Goal: Task Accomplishment & Management: Manage account settings

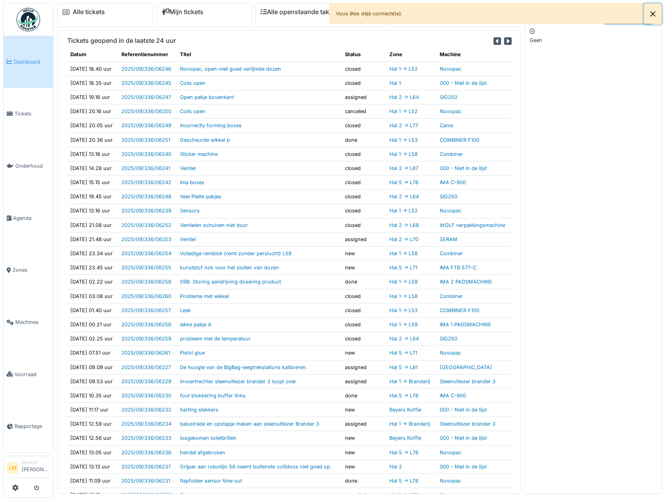
click at [651, 16] on button "Close" at bounding box center [653, 14] width 18 height 21
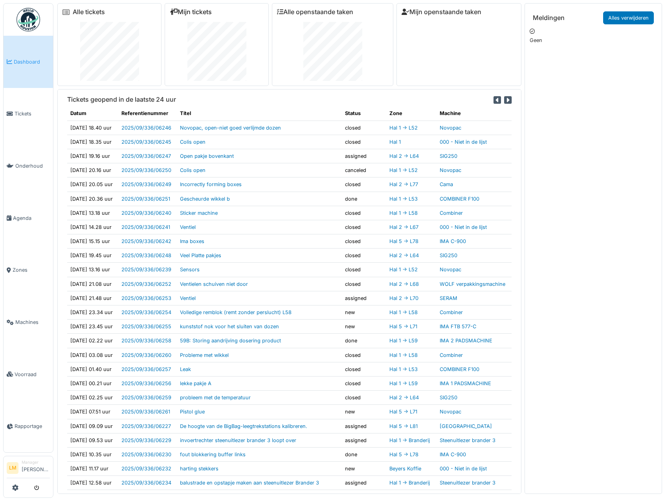
click at [187, 12] on link "Mijn tickets" at bounding box center [191, 11] width 42 height 7
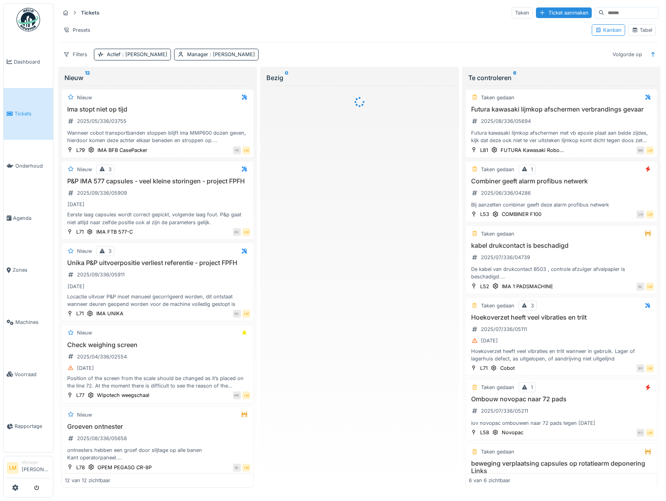
click at [635, 30] on div "Tabel" at bounding box center [642, 29] width 20 height 7
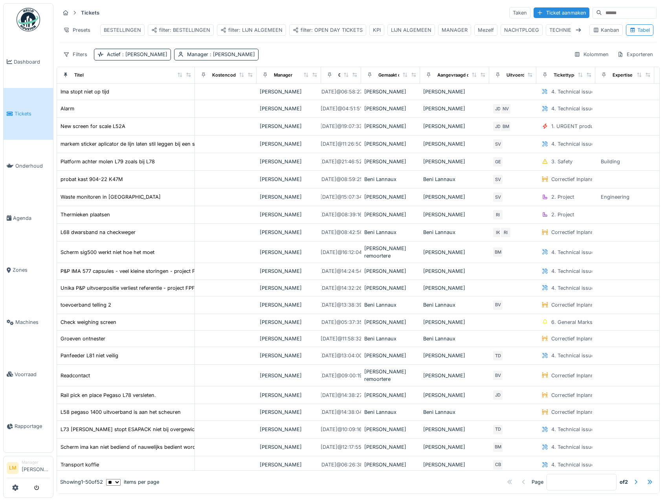
click at [340, 27] on div "filter: OPEN DAY TICKETS" at bounding box center [328, 29] width 70 height 7
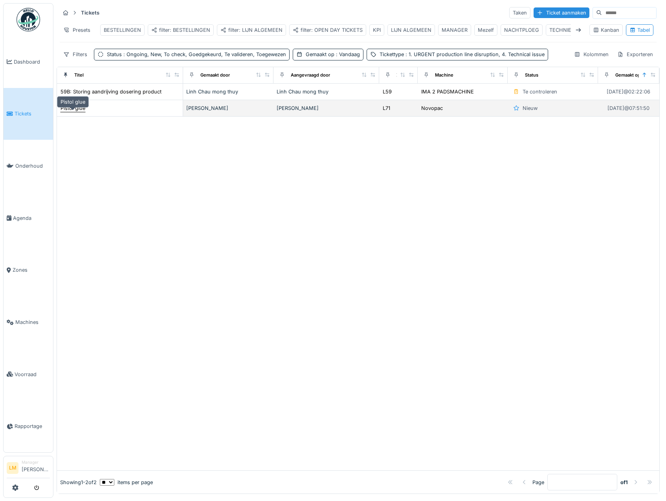
click at [77, 112] on div "Pistol glue" at bounding box center [73, 108] width 25 height 7
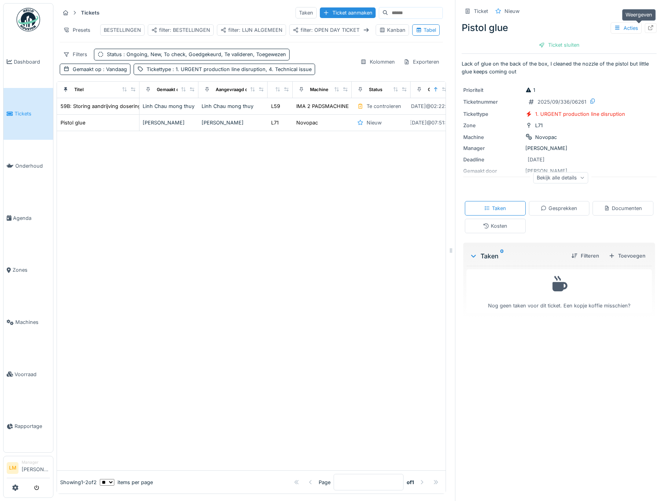
click at [645, 26] on div at bounding box center [651, 28] width 12 height 10
click at [18, 25] on img at bounding box center [29, 20] width 24 height 24
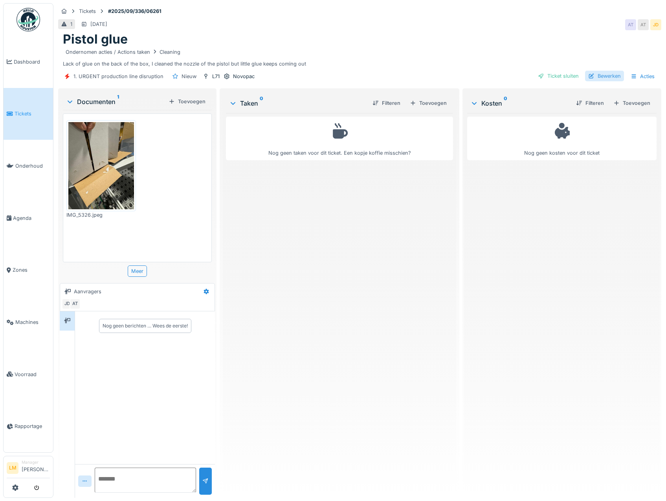
click at [598, 76] on div "Bewerken" at bounding box center [604, 76] width 39 height 11
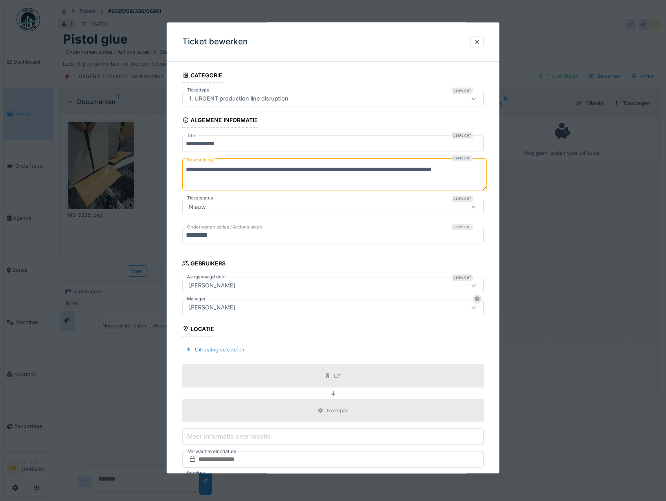
click at [265, 96] on div "1. URGENT production line disruption" at bounding box center [239, 99] width 106 height 9
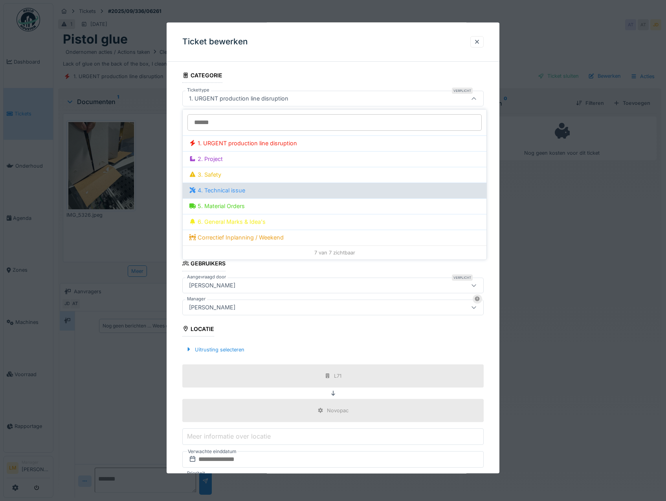
click at [239, 190] on div "4. Technical issue" at bounding box center [334, 190] width 291 height 9
type input "***"
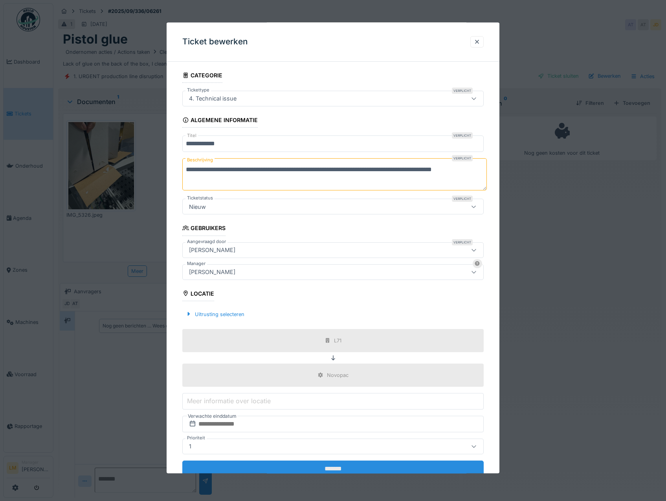
click at [318, 468] on input "*******" at bounding box center [333, 469] width 302 height 17
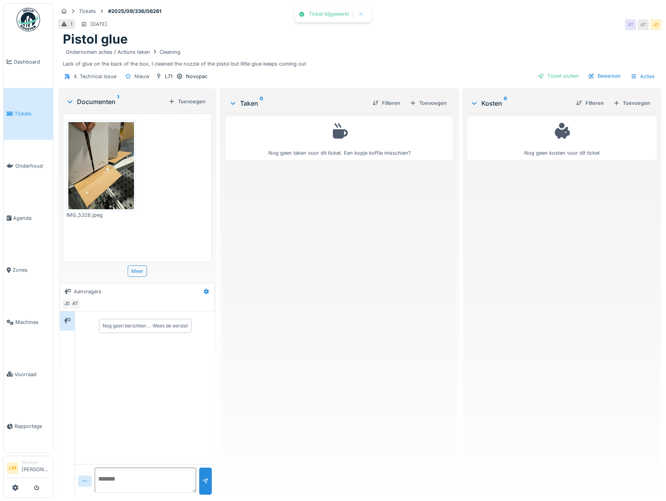
drag, startPoint x: 53, startPoint y: 101, endPoint x: 46, endPoint y: 102, distance: 7.2
click at [53, 101] on ul "Dashboard Tickets Onderhoud Agenda Zones Machines Voorraad Rapportage" at bounding box center [28, 228] width 50 height 450
click at [44, 103] on link "Tickets" at bounding box center [29, 114] width 50 height 52
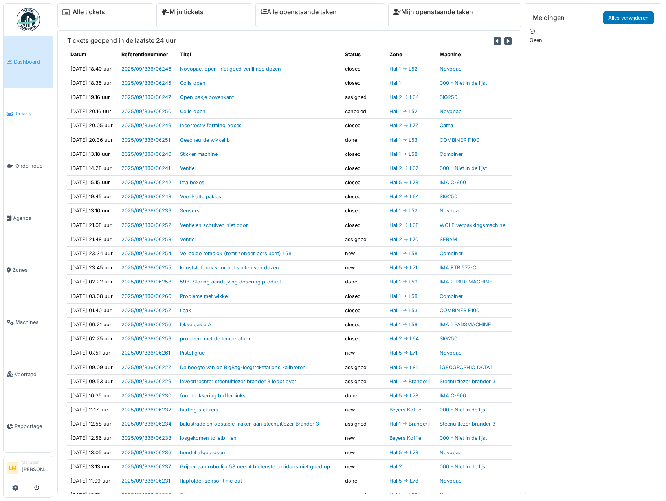
click at [15, 105] on link "Tickets" at bounding box center [29, 114] width 50 height 52
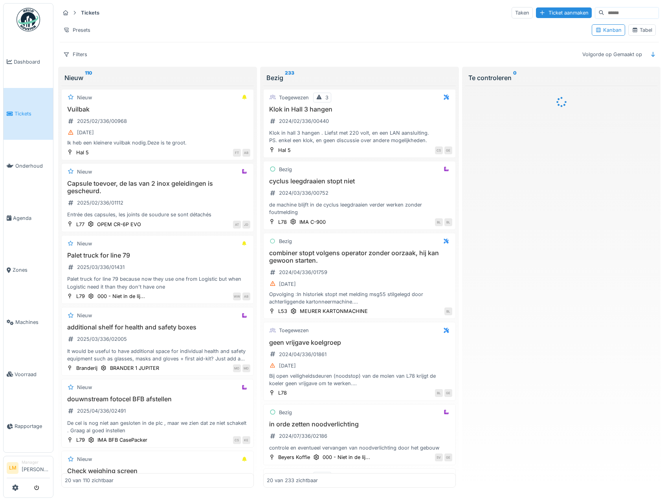
click at [632, 28] on icon at bounding box center [635, 30] width 6 height 5
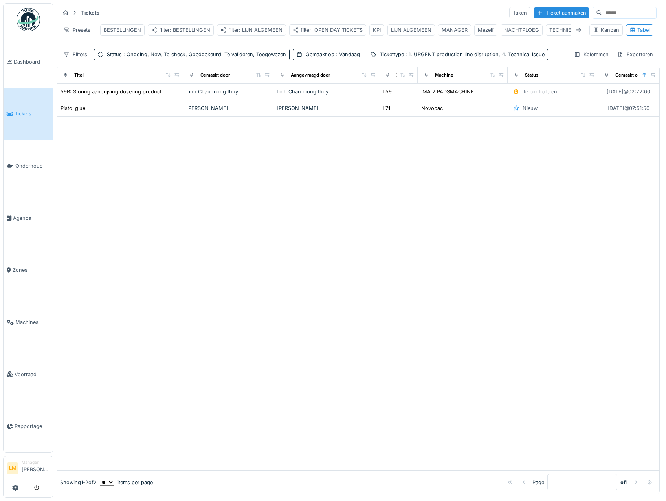
click at [186, 246] on div at bounding box center [358, 294] width 603 height 354
click at [143, 186] on div at bounding box center [358, 294] width 603 height 354
click at [159, 184] on div at bounding box center [358, 294] width 603 height 354
click at [29, 99] on link "Tickets" at bounding box center [29, 114] width 50 height 52
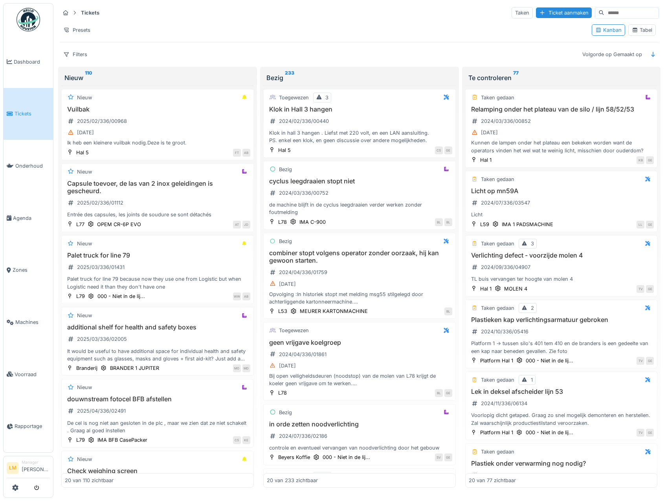
click at [632, 29] on icon at bounding box center [635, 30] width 6 height 5
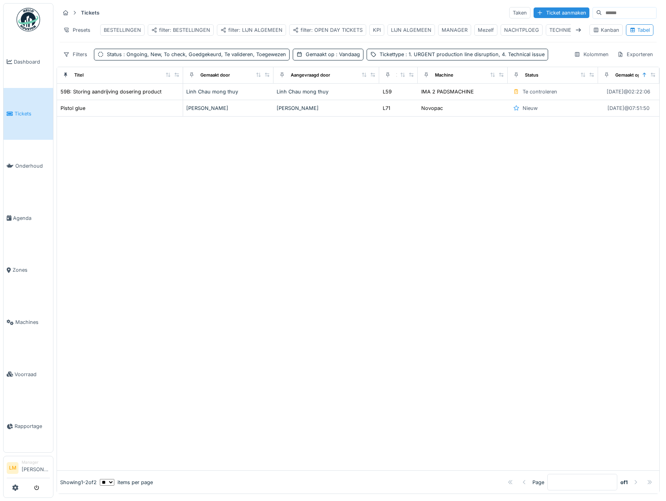
click at [214, 218] on div at bounding box center [358, 294] width 603 height 354
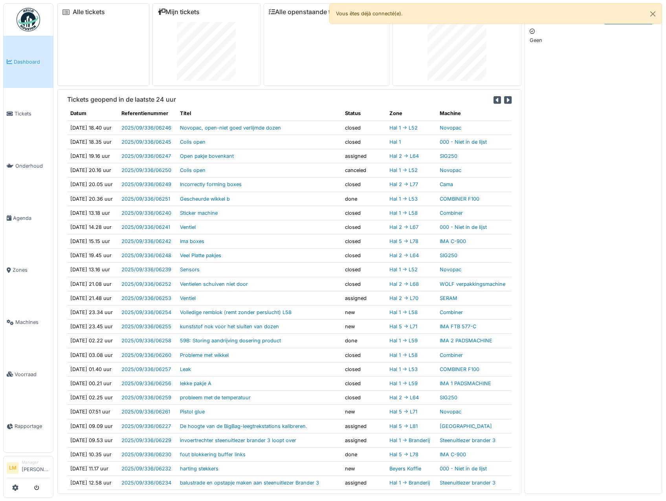
click at [194, 8] on link "Mijn tickets" at bounding box center [179, 11] width 42 height 7
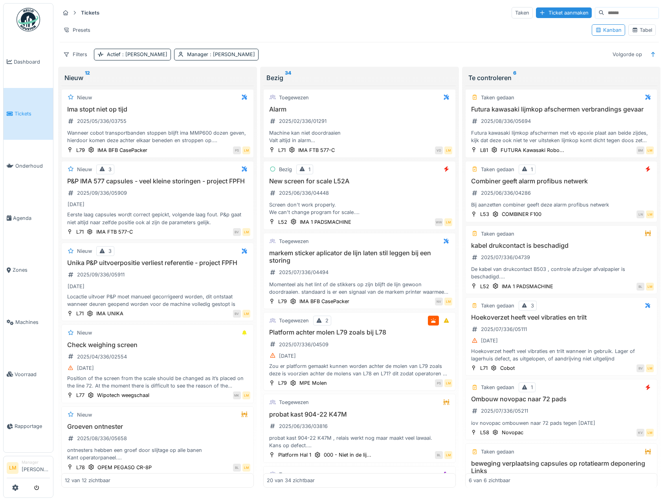
click at [645, 26] on div "Tabel" at bounding box center [642, 29] width 28 height 11
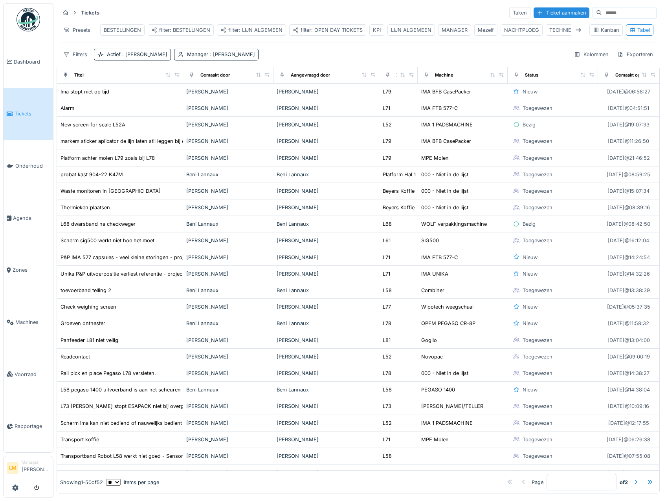
click at [251, 32] on div "filter: LIJN ALGEMEEN" at bounding box center [251, 29] width 62 height 7
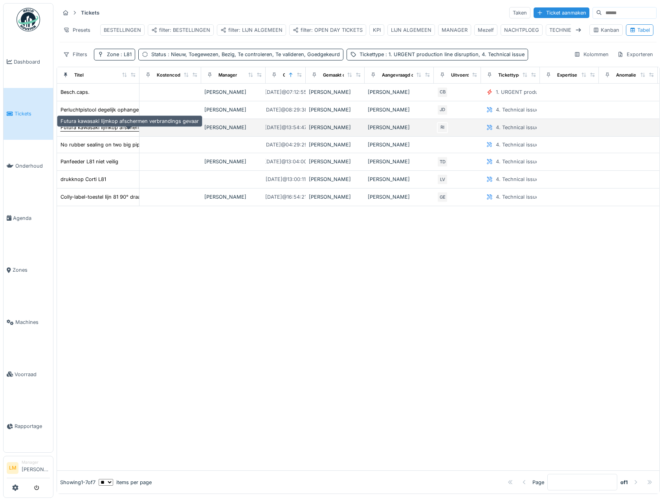
click at [75, 131] on div "Futura kawasaki lijmkop afschermen verbrandings gevaar" at bounding box center [130, 127] width 138 height 7
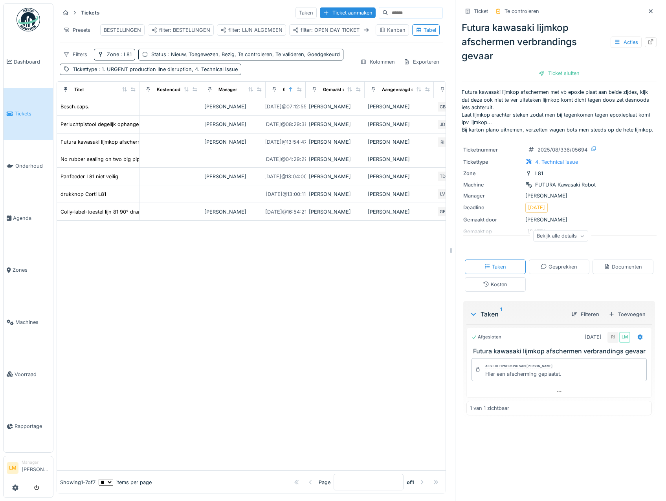
click at [573, 101] on p "Futura kawasaki lijmkop afschermen met vb epoxie plaat aan beide zijdes, kijk d…" at bounding box center [559, 110] width 195 height 45
click at [555, 247] on div "Bekijk alle details" at bounding box center [560, 237] width 195 height 25
click at [567, 237] on div "Bekijk alle details" at bounding box center [560, 236] width 55 height 11
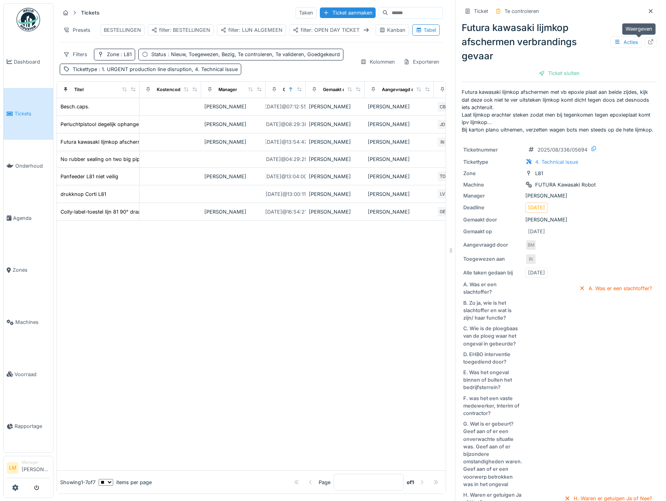
click at [648, 39] on icon at bounding box center [651, 41] width 6 height 5
